Goal: Find specific page/section: Find specific page/section

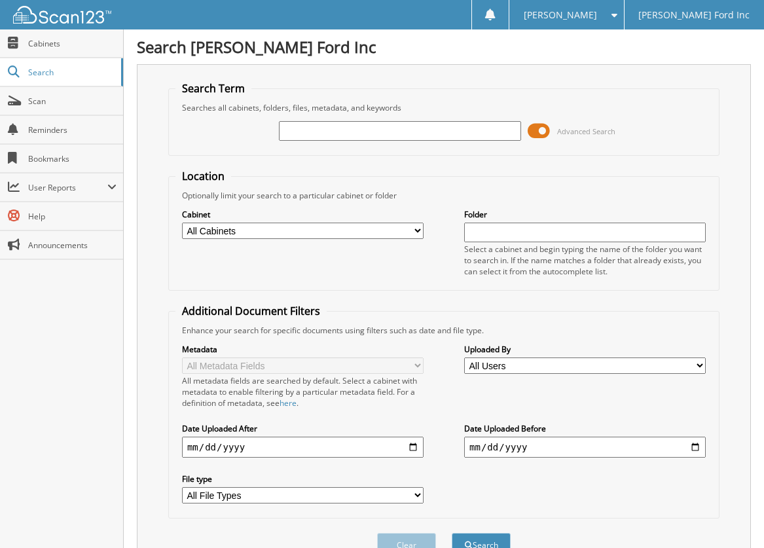
click at [382, 130] on input "text" at bounding box center [400, 131] width 242 height 20
click at [339, 130] on input "text" at bounding box center [400, 131] width 242 height 20
type input "514602"
click at [452, 533] on button "Search" at bounding box center [481, 545] width 59 height 24
click at [597, 14] on span "[PERSON_NAME]" at bounding box center [560, 15] width 73 height 8
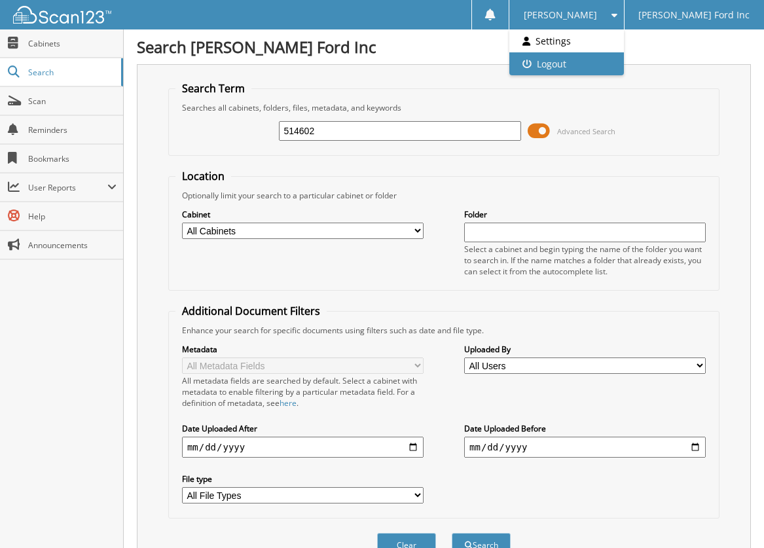
click at [575, 60] on link "Logout" at bounding box center [566, 63] width 114 height 23
